Goal: Obtain resource: Download file/media

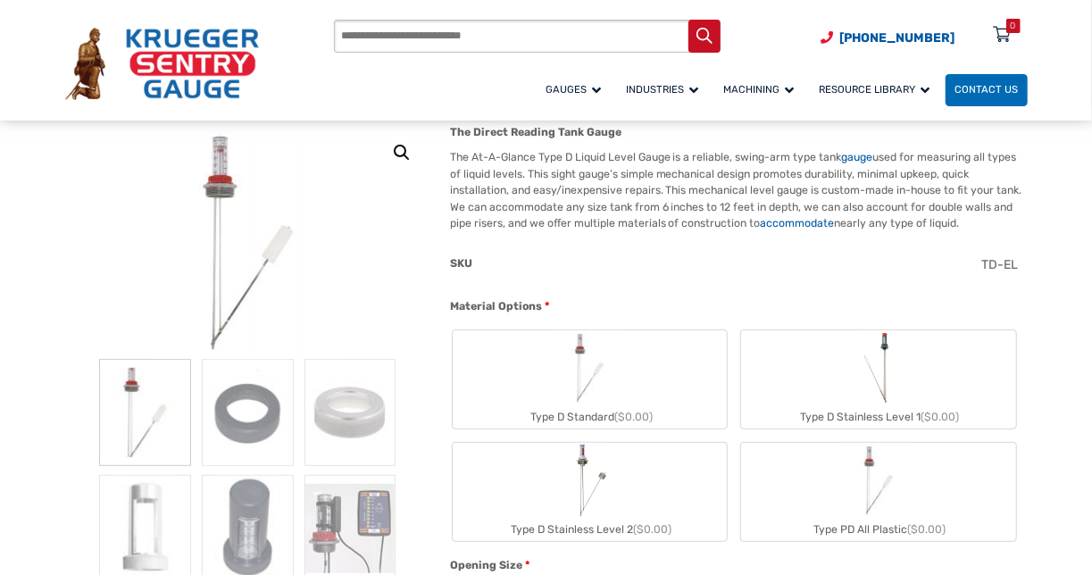
scroll to position [208, 0]
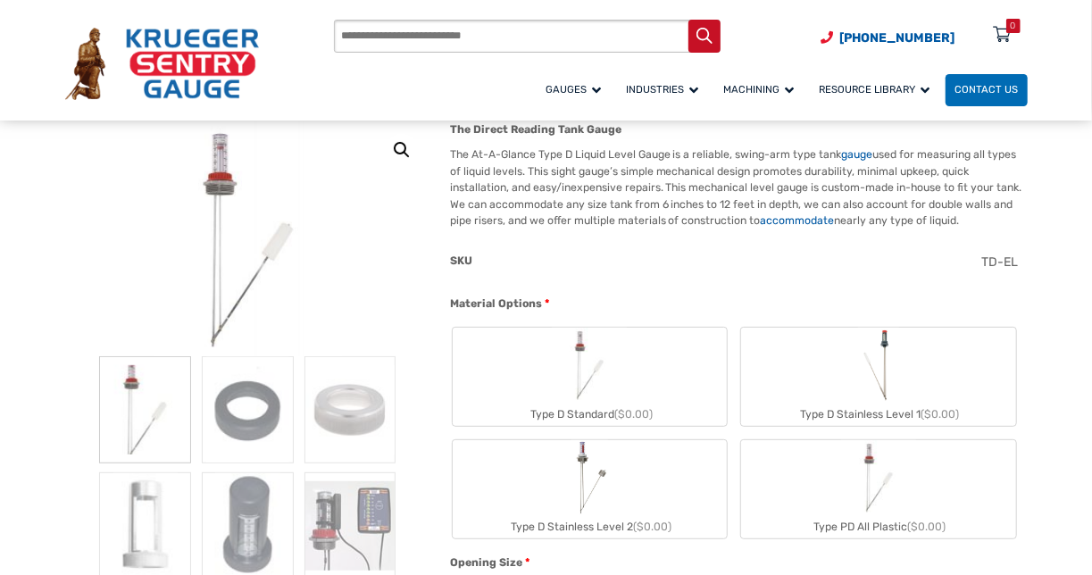
click at [231, 323] on img at bounding box center [247, 238] width 187 height 235
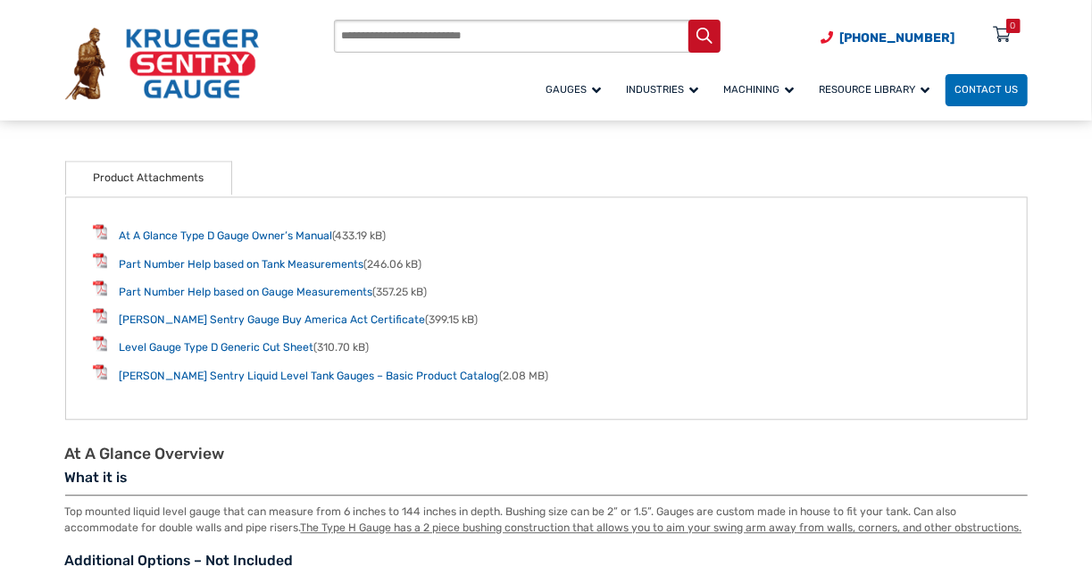
scroll to position [1895, 0]
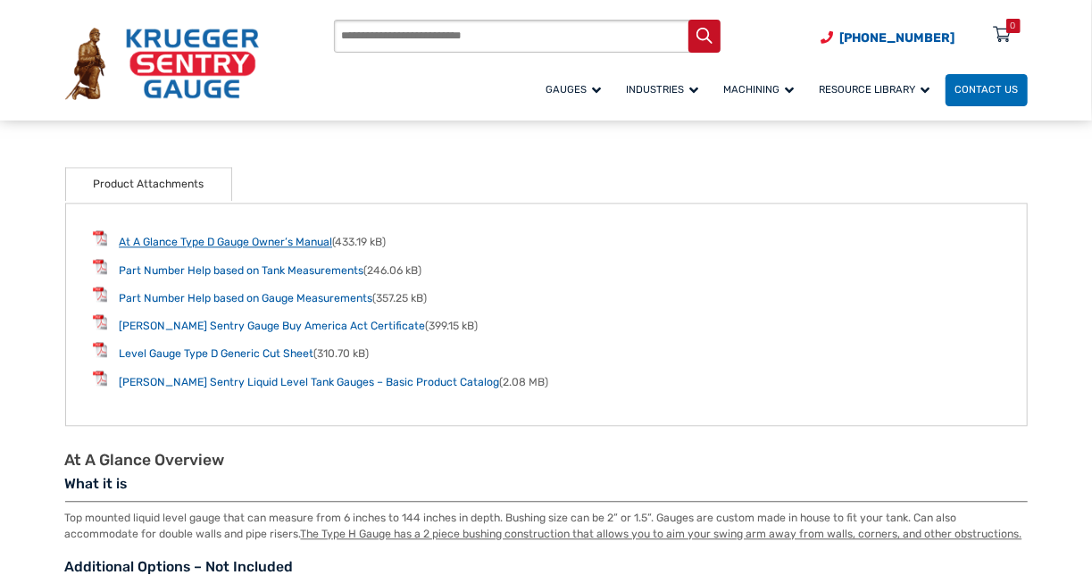
click at [300, 241] on link "At A Glance Type D Gauge Owner’s Manual" at bounding box center [225, 242] width 213 height 12
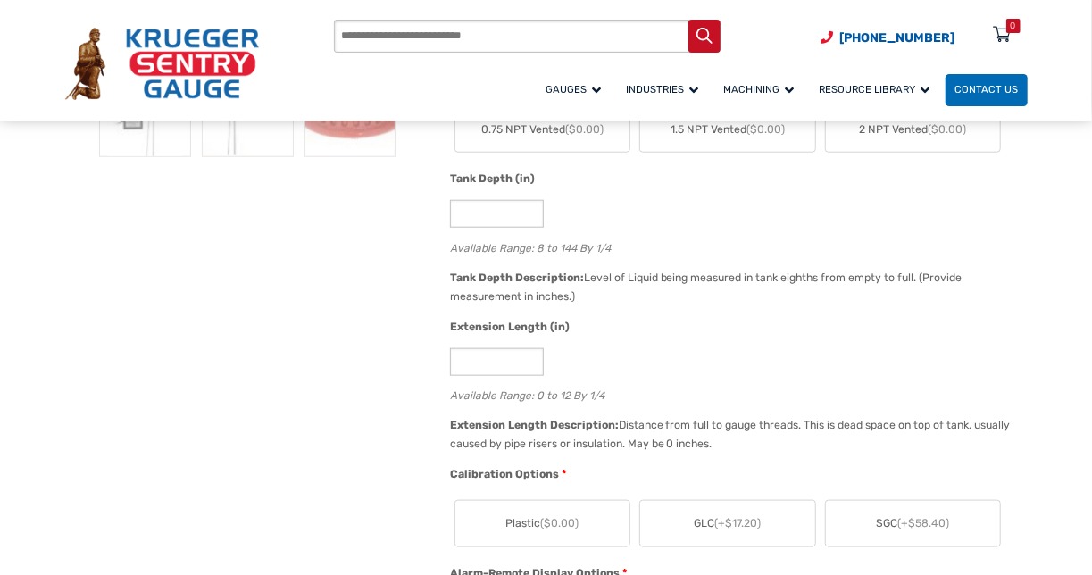
scroll to position [730, 0]
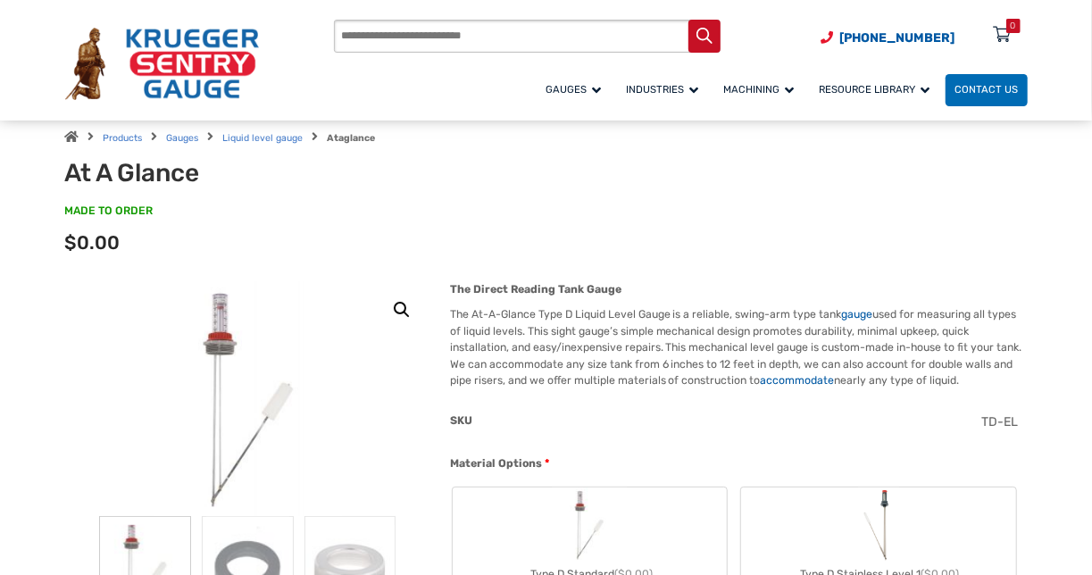
scroll to position [55, 0]
